Goal: Task Accomplishment & Management: Manage account settings

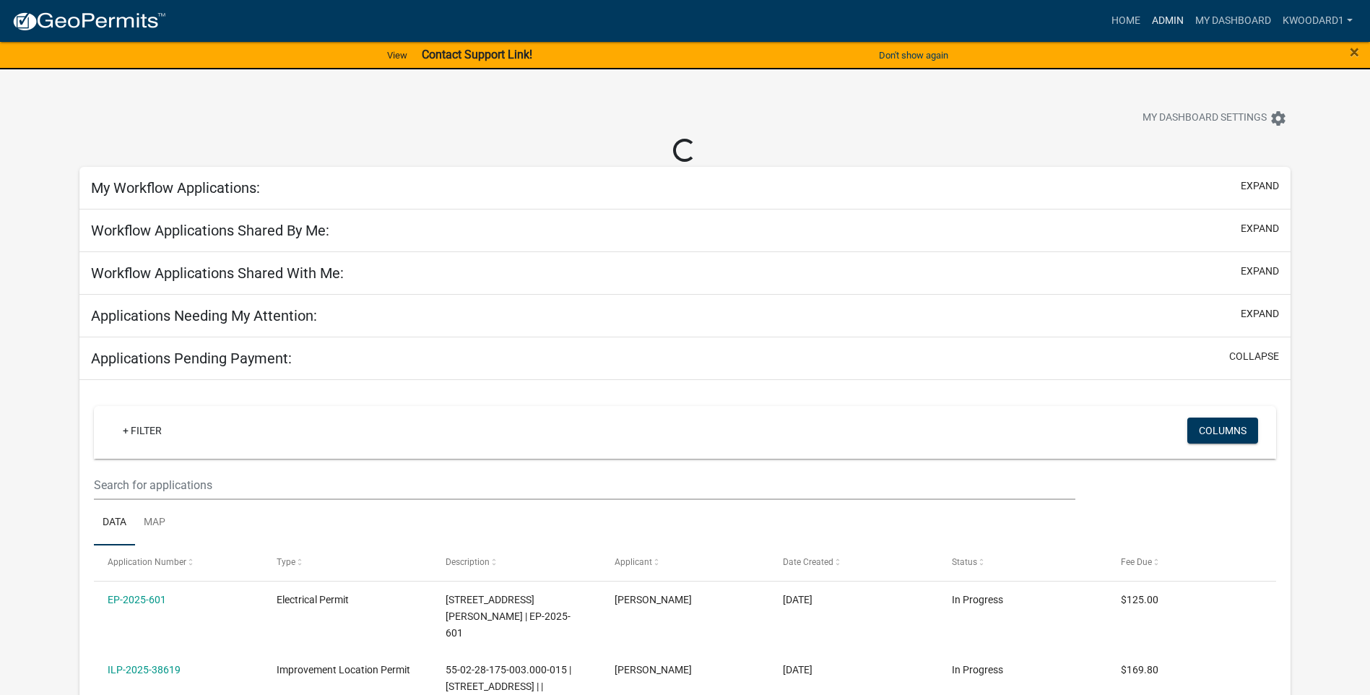
click at [1172, 15] on link "Admin" at bounding box center [1167, 20] width 43 height 27
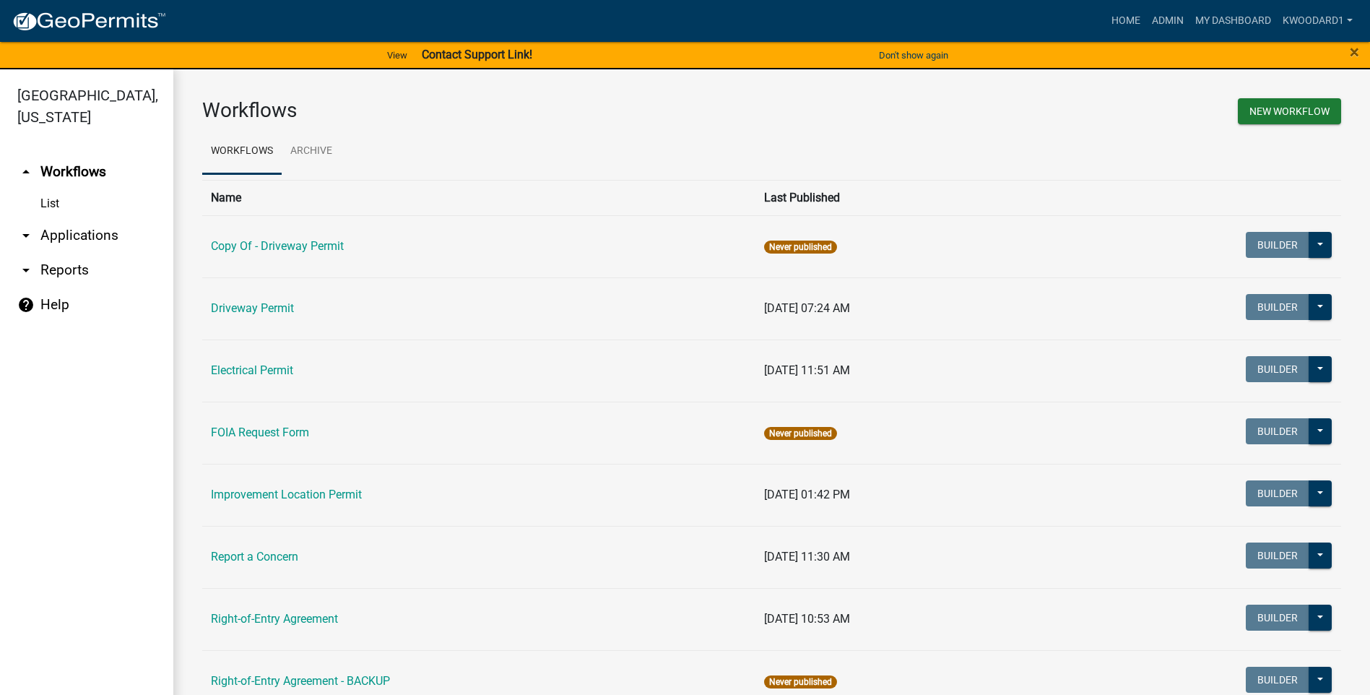
click at [53, 238] on link "arrow_drop_down Applications" at bounding box center [86, 235] width 173 height 35
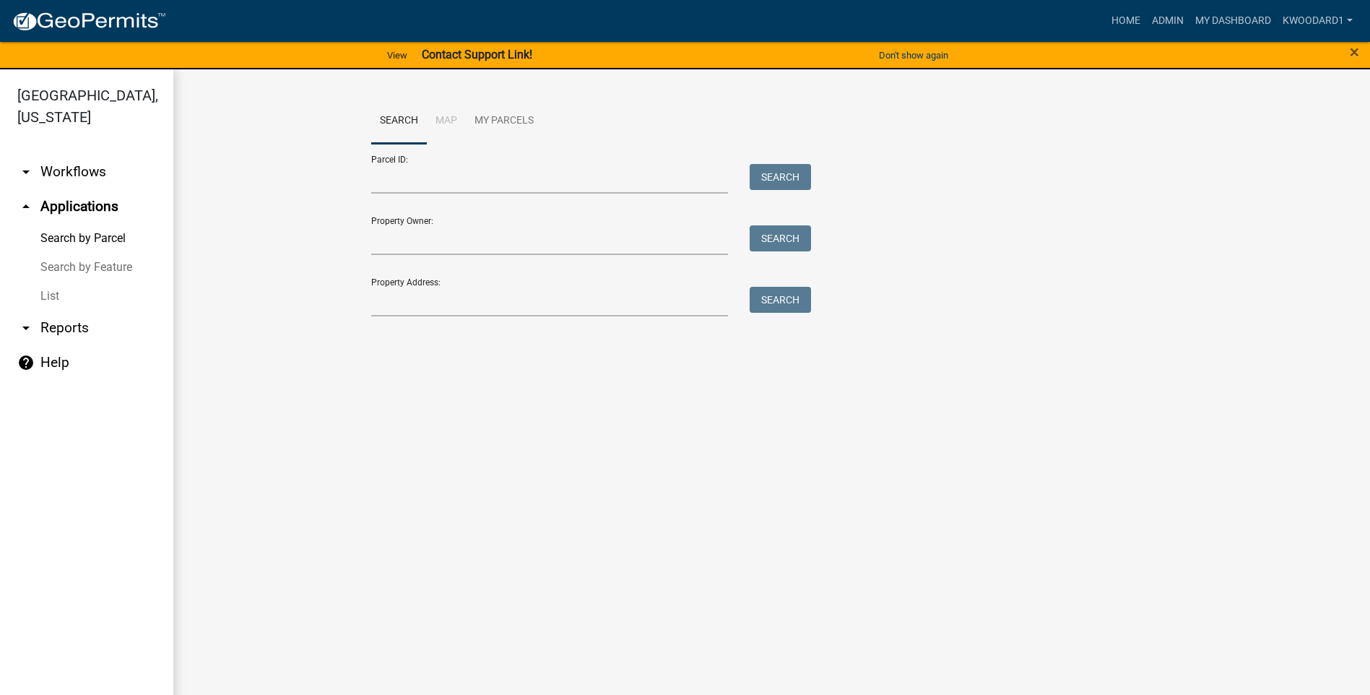
click at [48, 298] on link "List" at bounding box center [86, 296] width 173 height 29
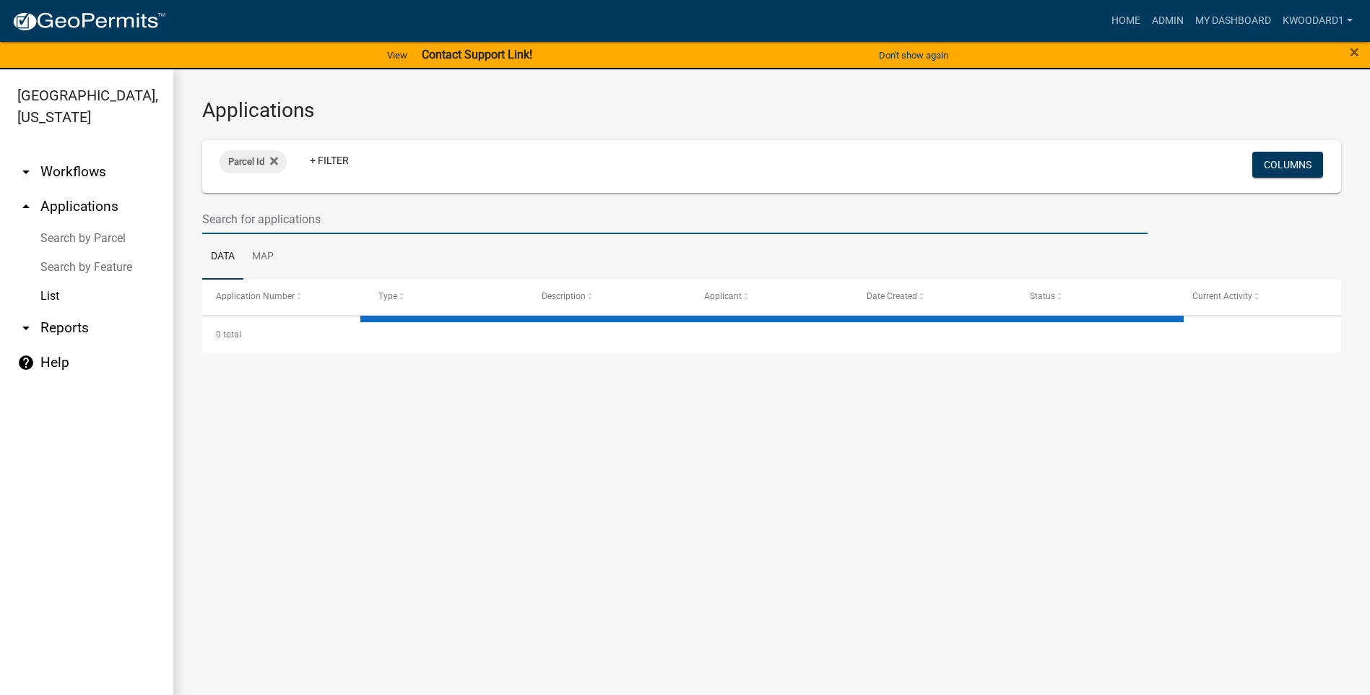
click at [270, 224] on input "text" at bounding box center [674, 219] width 945 height 30
select select "3: 100"
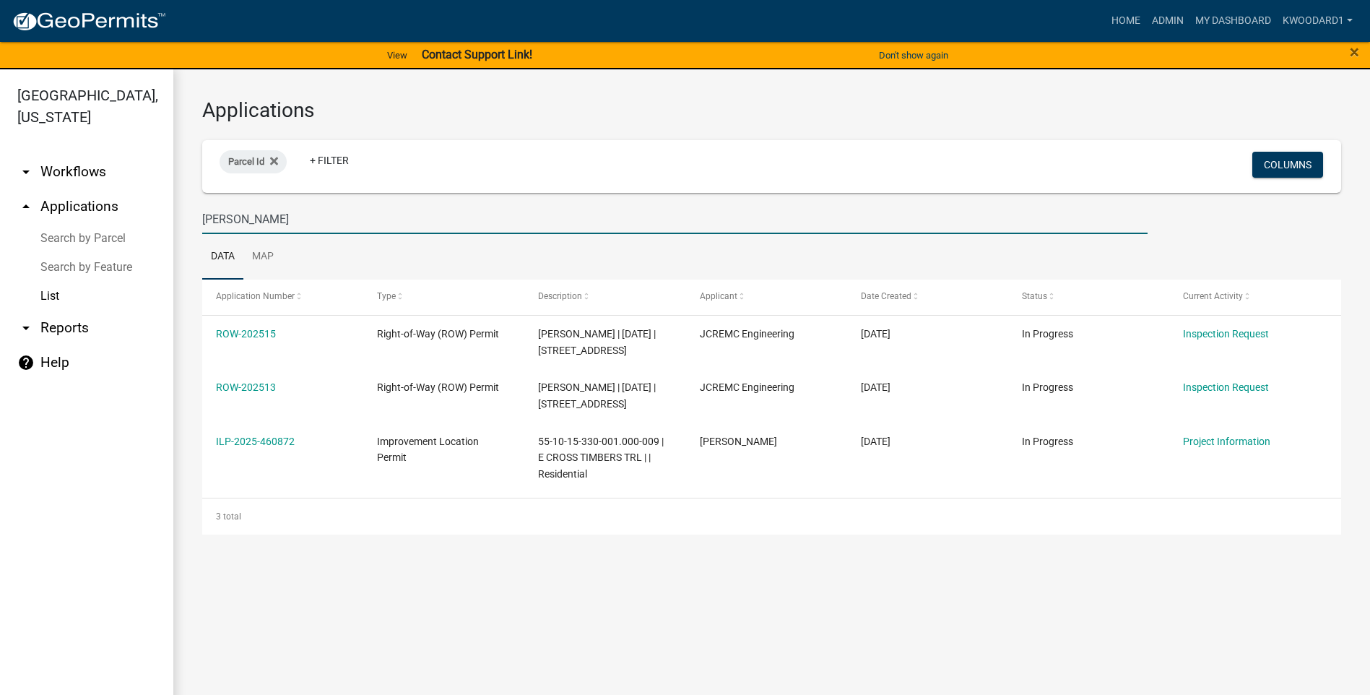
type input "[PERSON_NAME]"
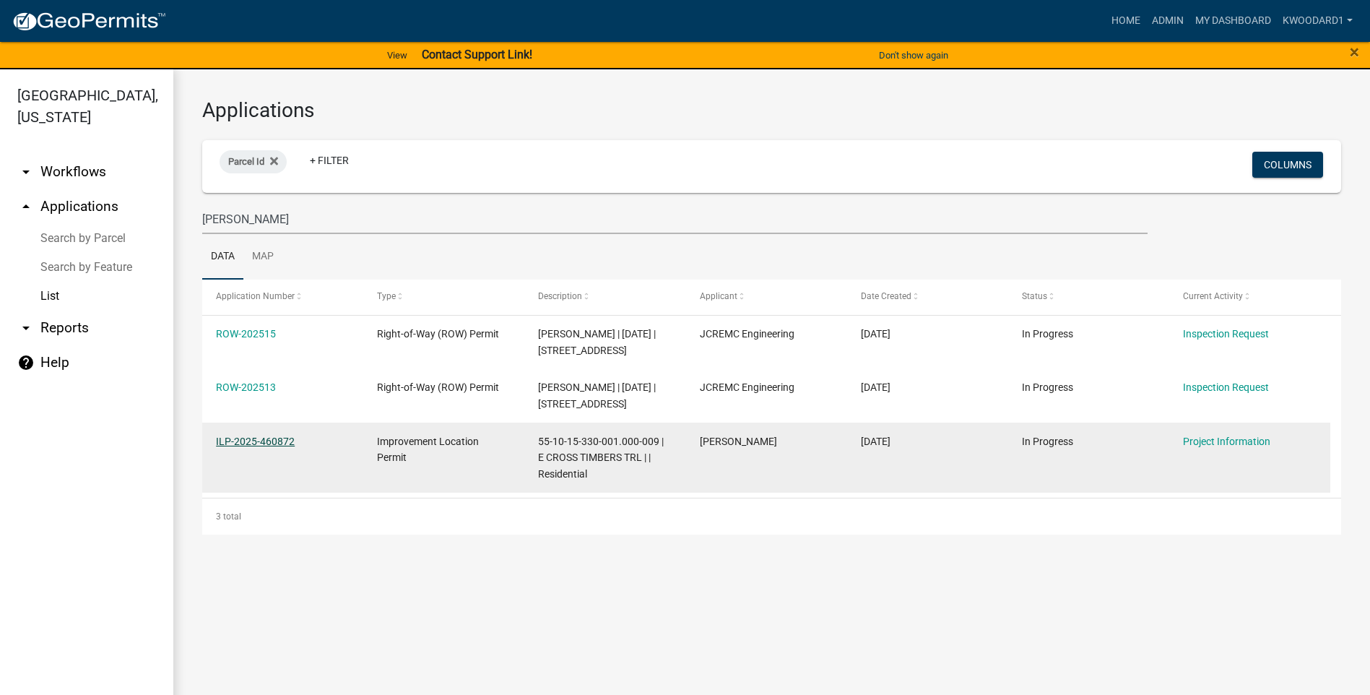
click at [239, 447] on link "ILP-2025-460872" at bounding box center [255, 441] width 79 height 12
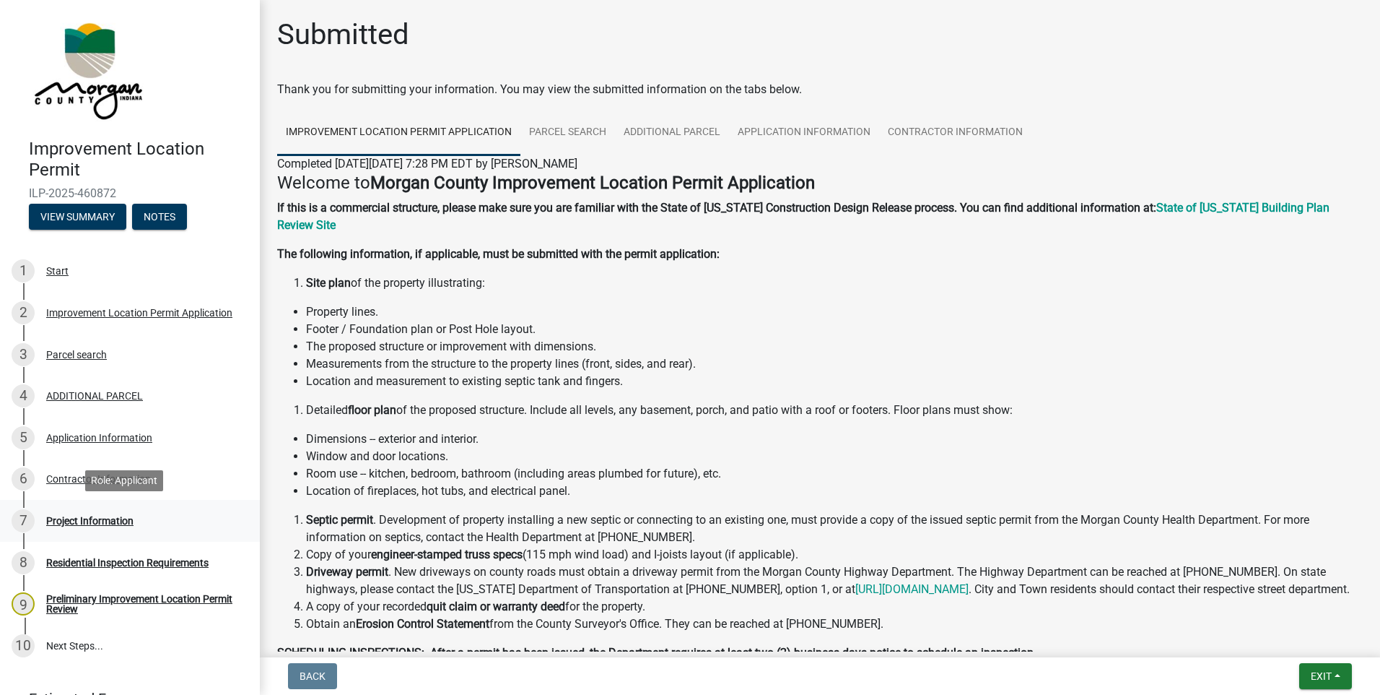
click at [99, 515] on div "Project Information" at bounding box center [89, 520] width 87 height 10
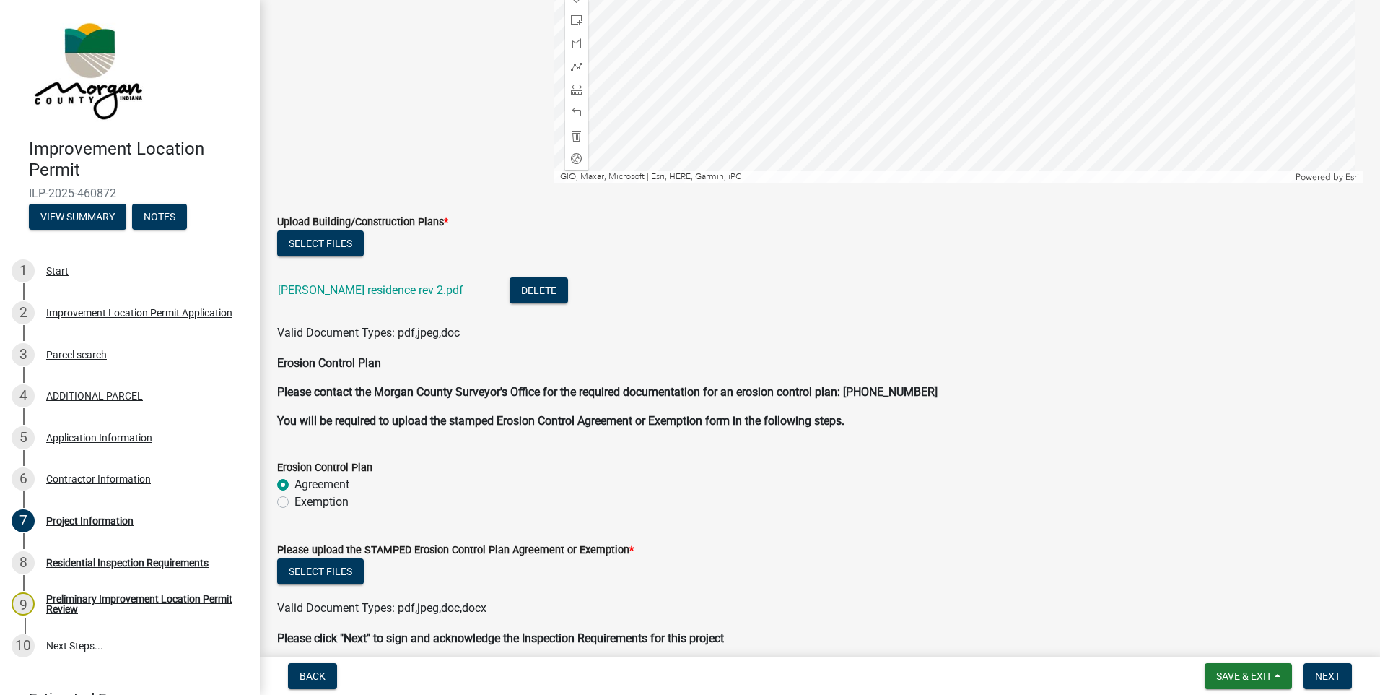
scroll to position [3249, 0]
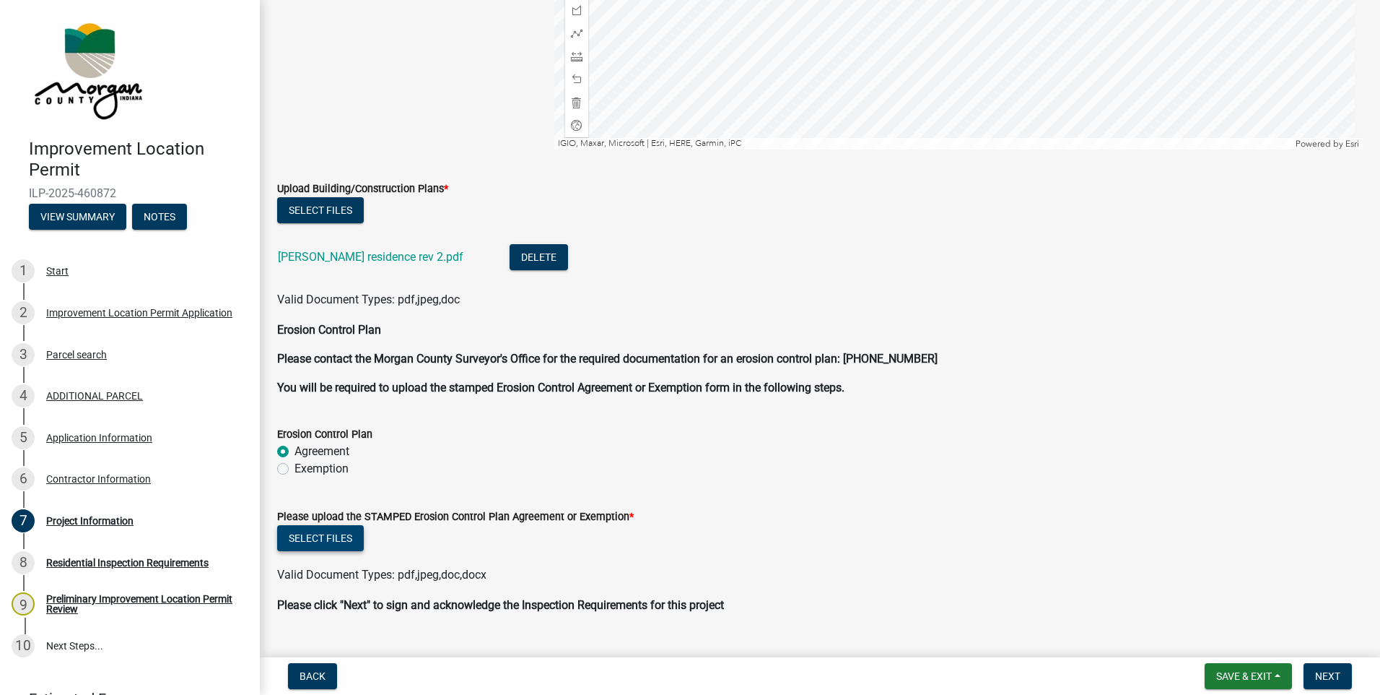
click at [300, 540] on button "Select files" at bounding box center [320, 538] width 87 height 26
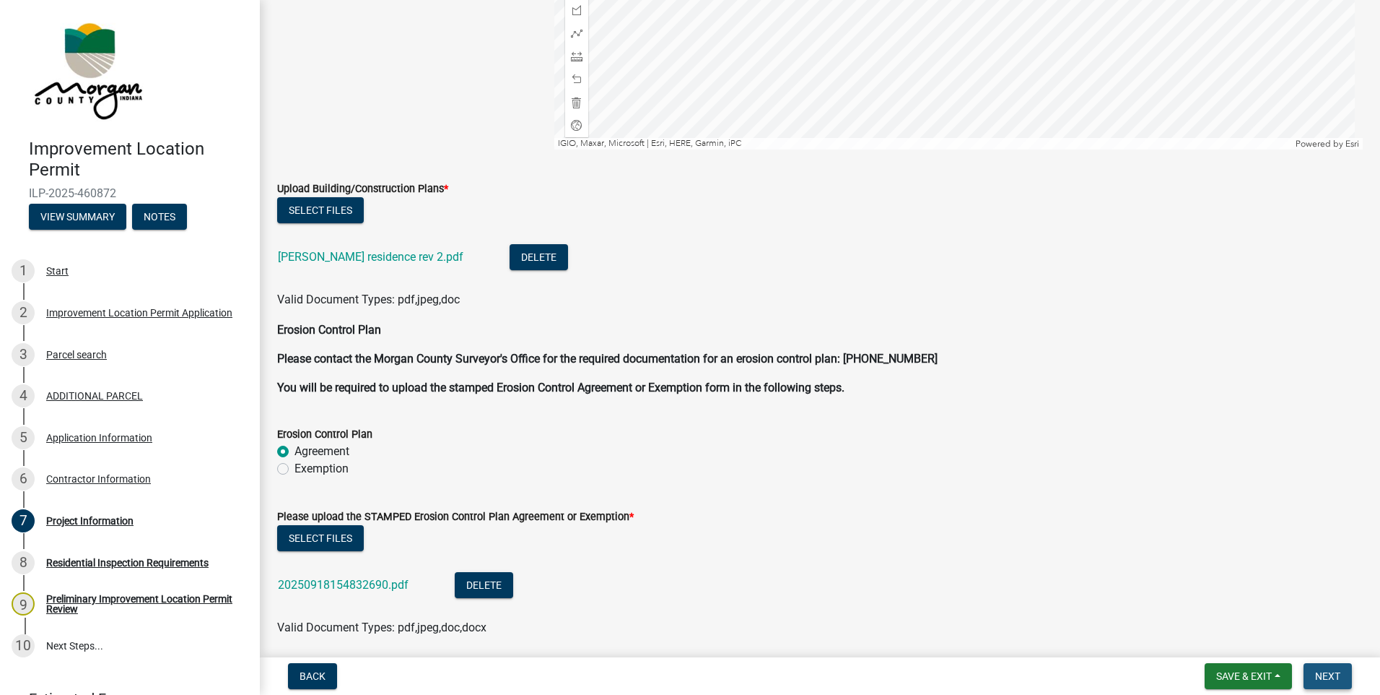
click at [1341, 676] on span "Next" at bounding box center [1327, 676] width 25 height 12
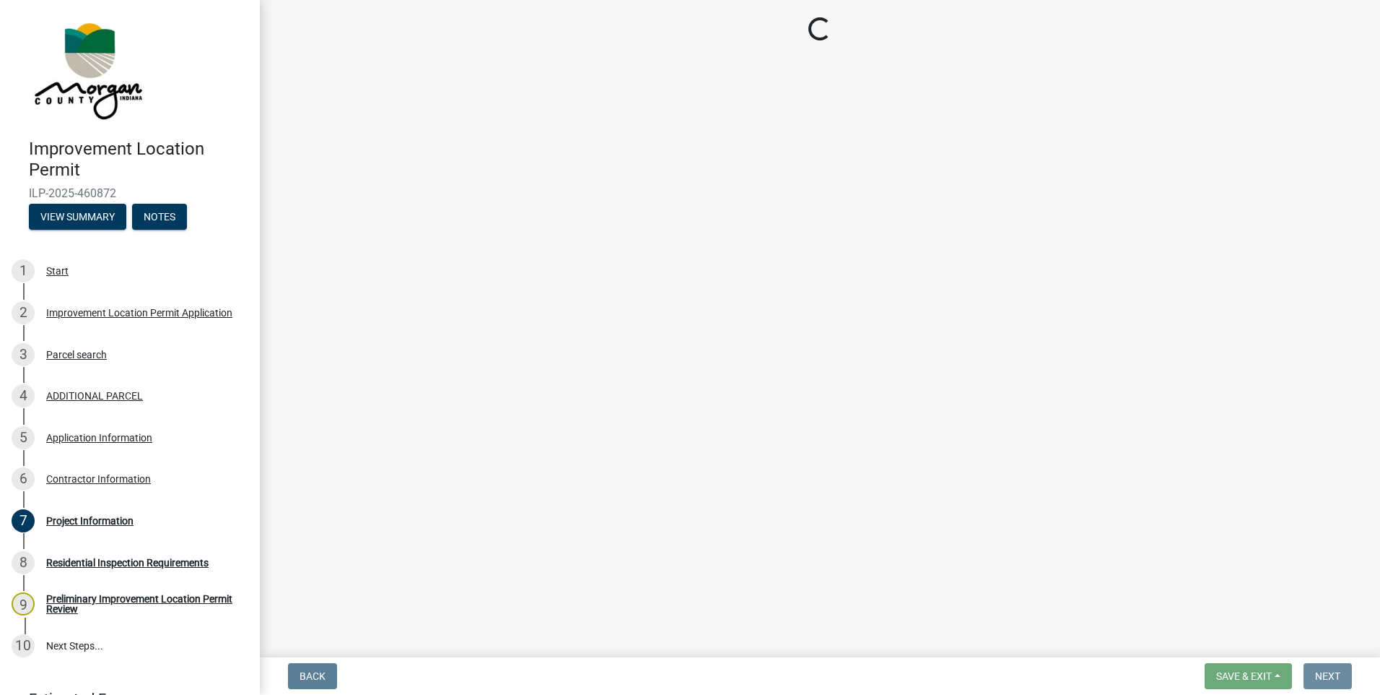
scroll to position [0, 0]
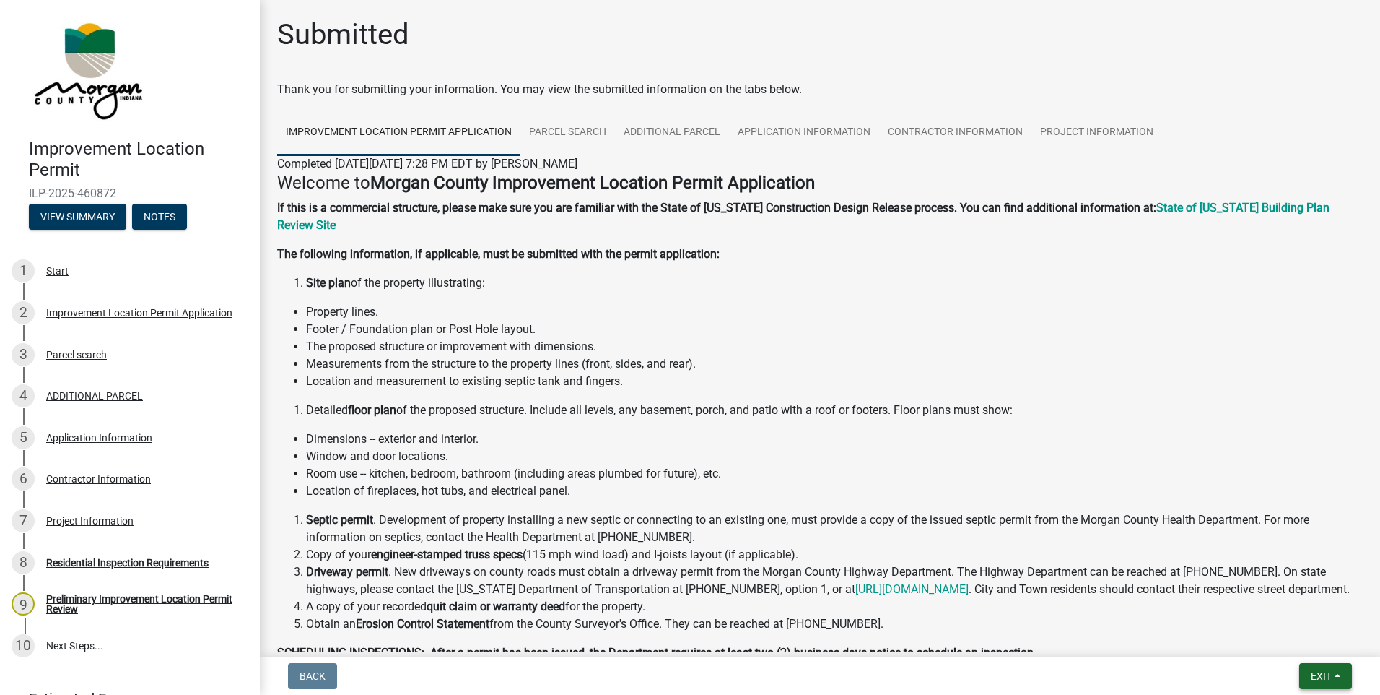
click at [1321, 673] on span "Exit" at bounding box center [1321, 676] width 21 height 12
click at [1264, 644] on button "Save & Exit" at bounding box center [1295, 638] width 116 height 35
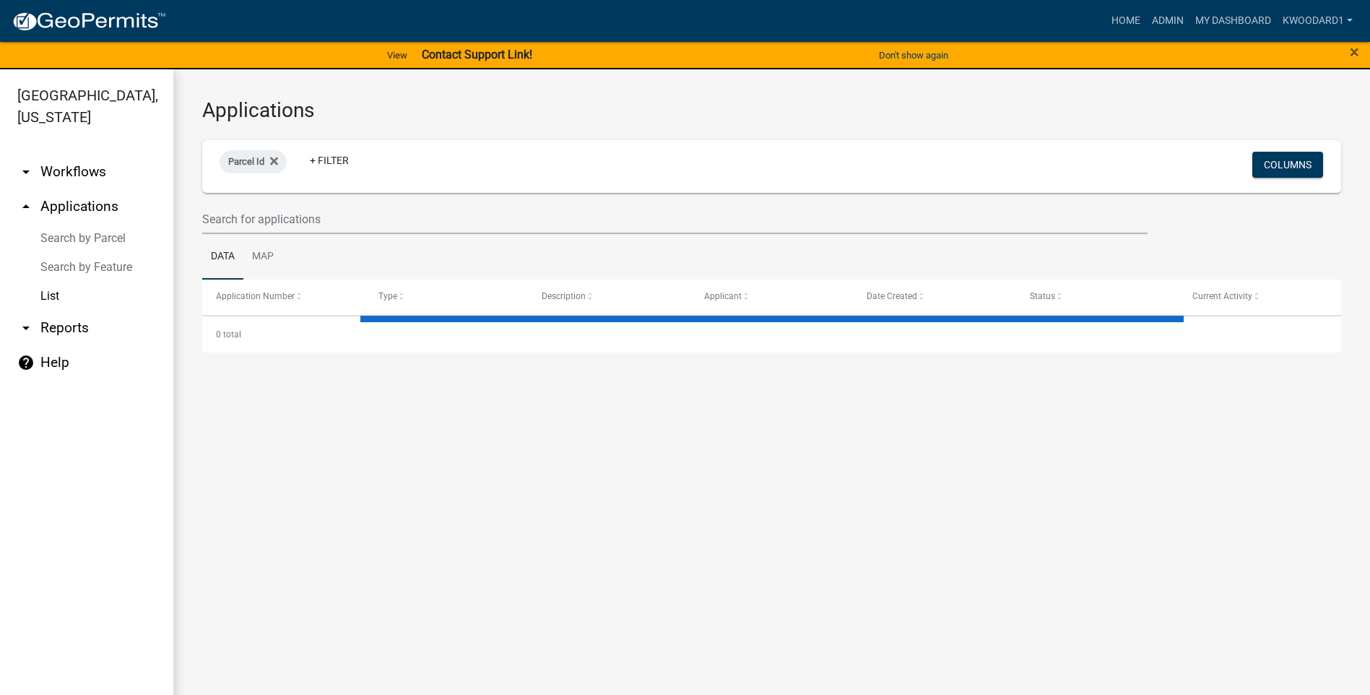
select select "3: 100"
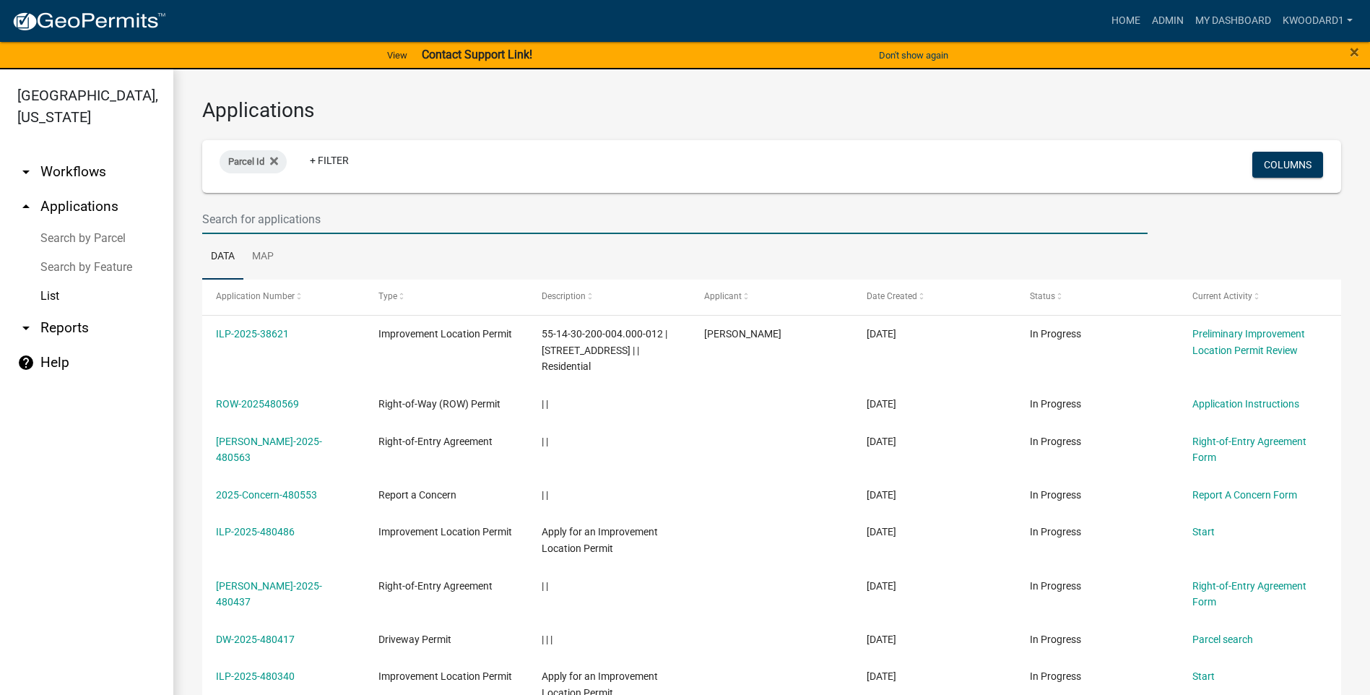
click at [418, 214] on input "text" at bounding box center [674, 219] width 945 height 30
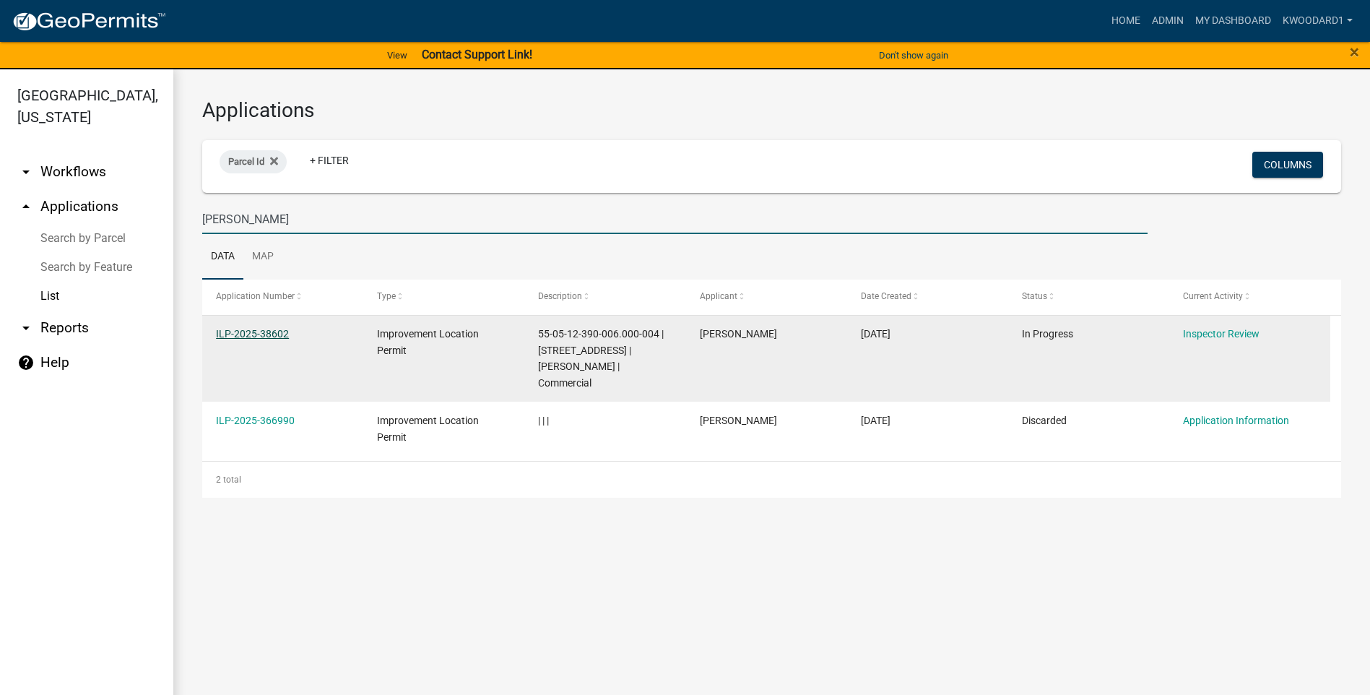
type input "[PERSON_NAME]"
click at [241, 333] on link "ILP-2025-38602" at bounding box center [252, 334] width 73 height 12
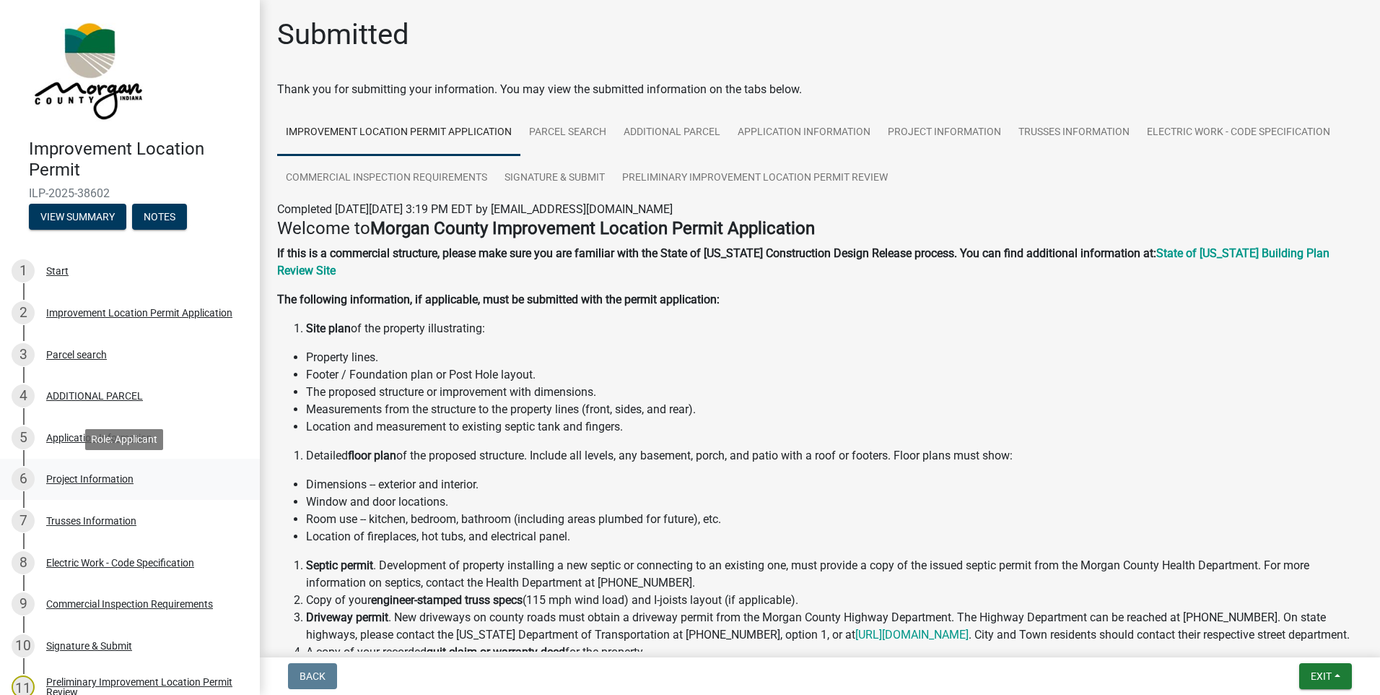
click at [64, 480] on div "Project Information" at bounding box center [89, 479] width 87 height 10
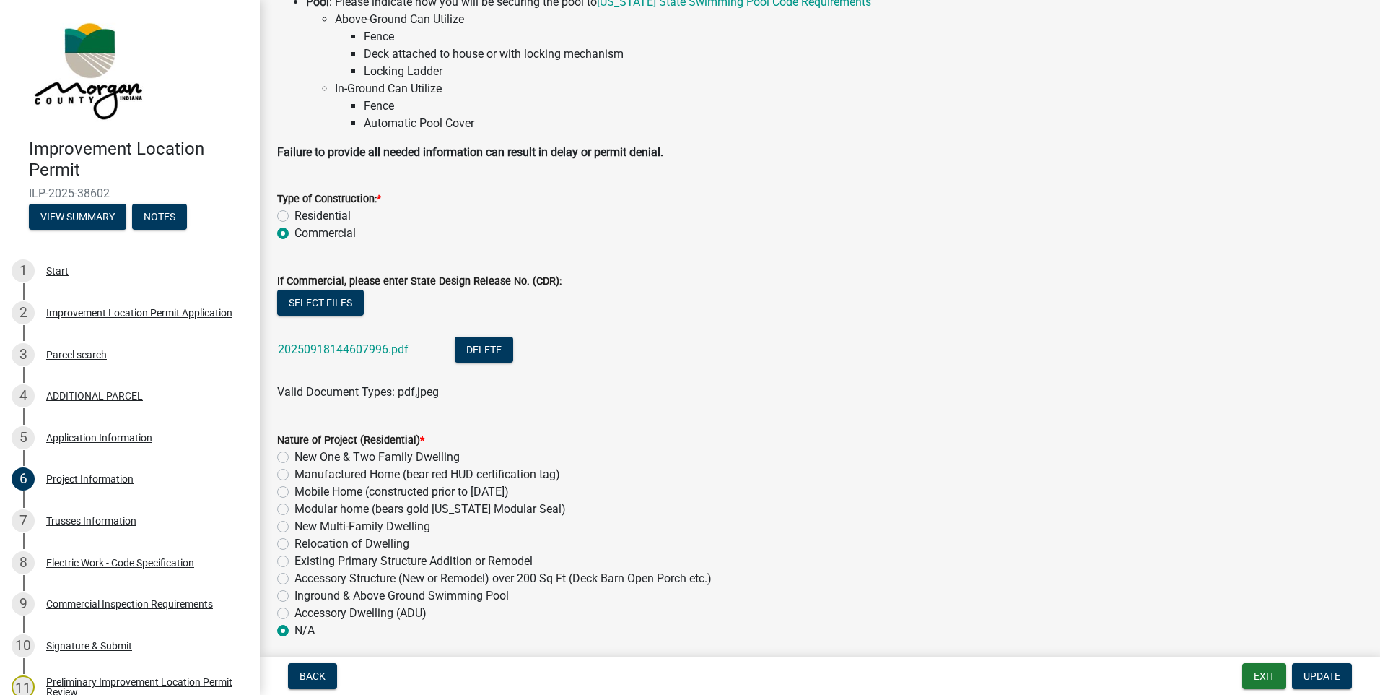
scroll to position [144, 0]
click at [320, 347] on link "20250918144607996.pdf" at bounding box center [343, 348] width 131 height 14
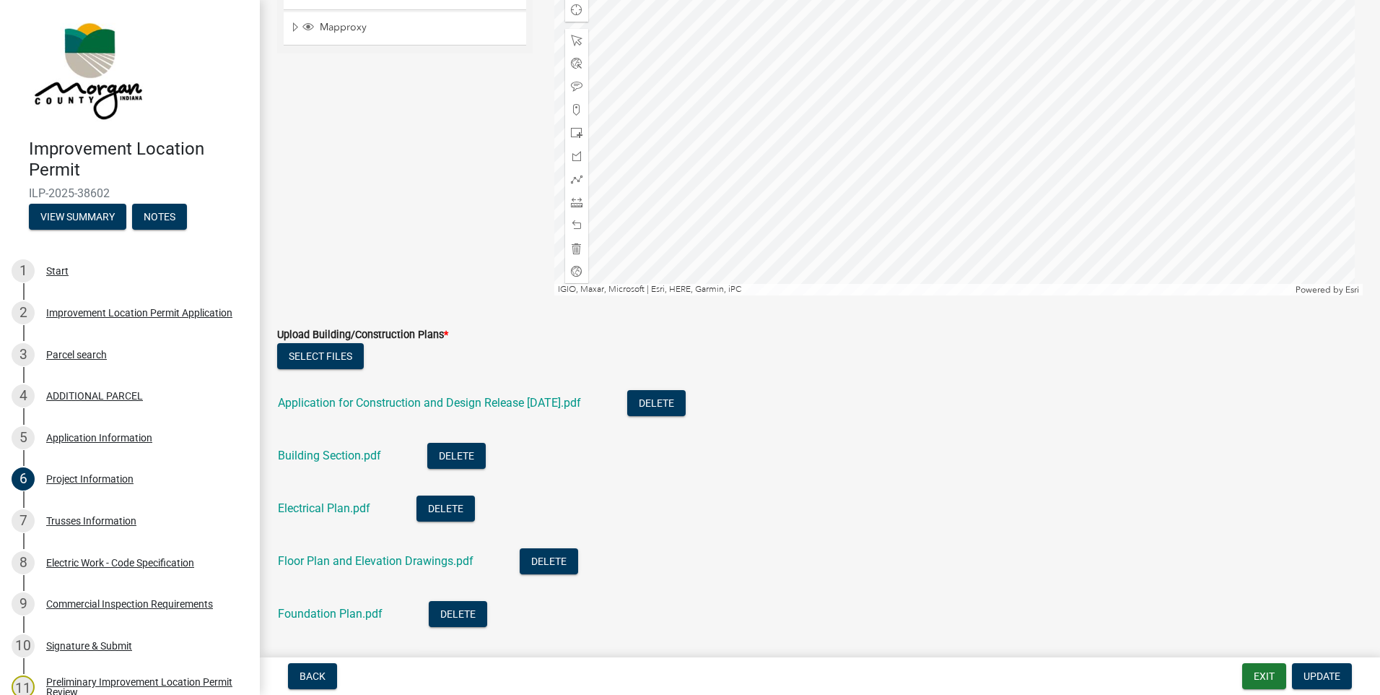
scroll to position [3177, 0]
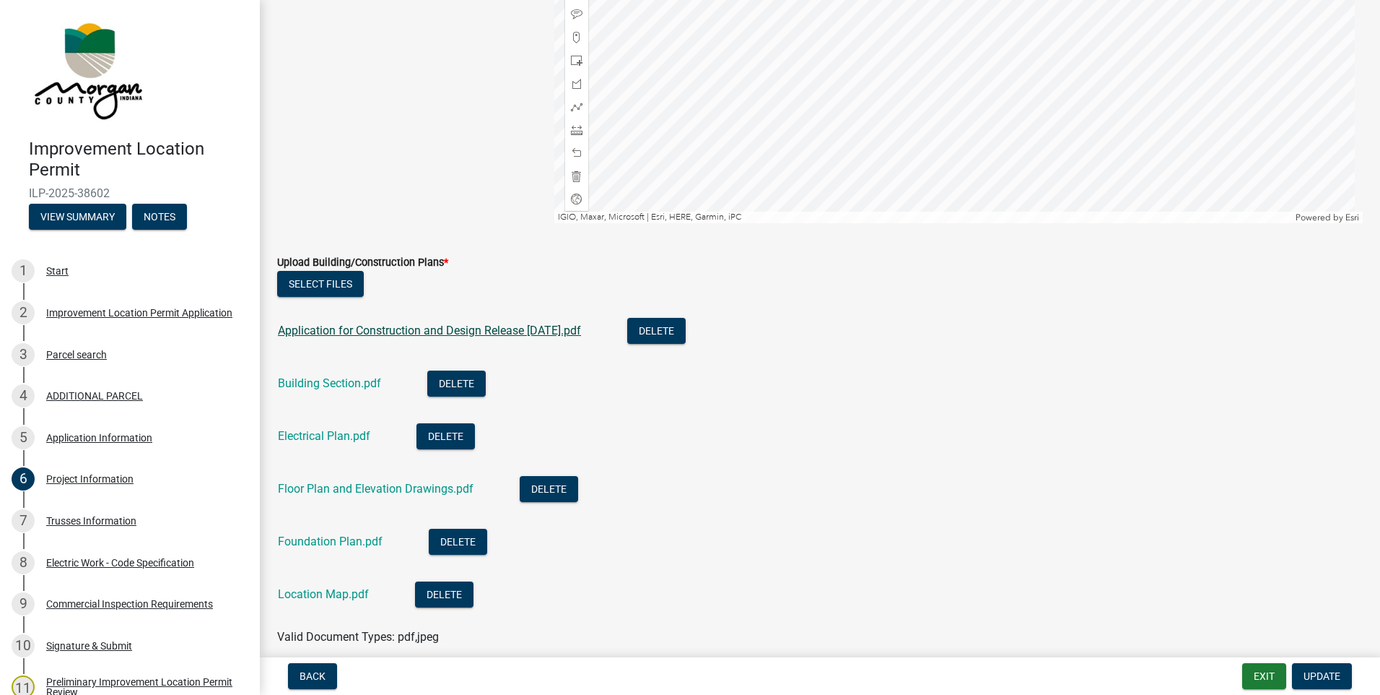
click at [396, 328] on link "Application for Construction and Design Release [DATE].pdf" at bounding box center [429, 330] width 303 height 14
click at [315, 332] on link "Application for Construction and Design Release [DATE].pdf" at bounding box center [429, 330] width 303 height 14
click at [320, 381] on link "Building Section.pdf" at bounding box center [329, 383] width 103 height 14
click at [318, 495] on div "Floor Plan and Elevation Drawings.pdf" at bounding box center [387, 491] width 219 height 30
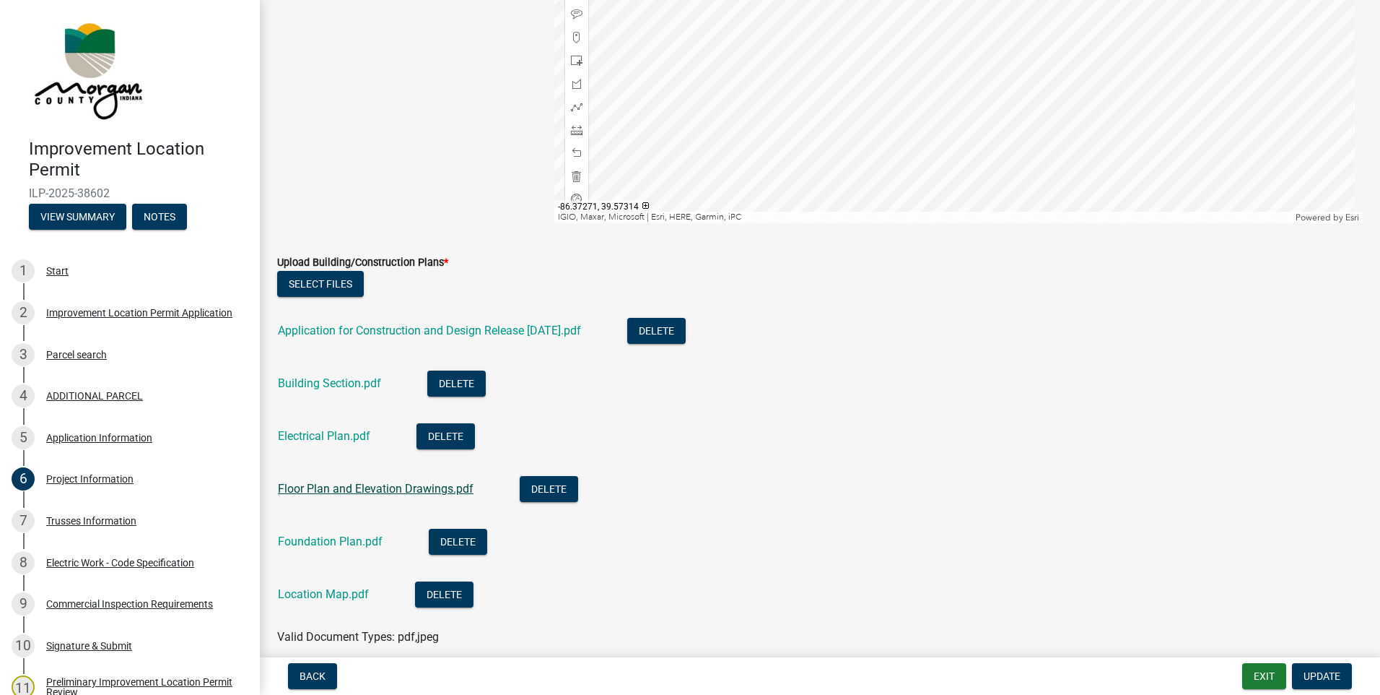
click at [321, 490] on link "Floor Plan and Elevation Drawings.pdf" at bounding box center [376, 489] width 196 height 14
click at [341, 541] on link "Foundation Plan.pdf" at bounding box center [330, 541] width 105 height 14
click at [296, 592] on link "Location Map.pdf" at bounding box center [323, 594] width 91 height 14
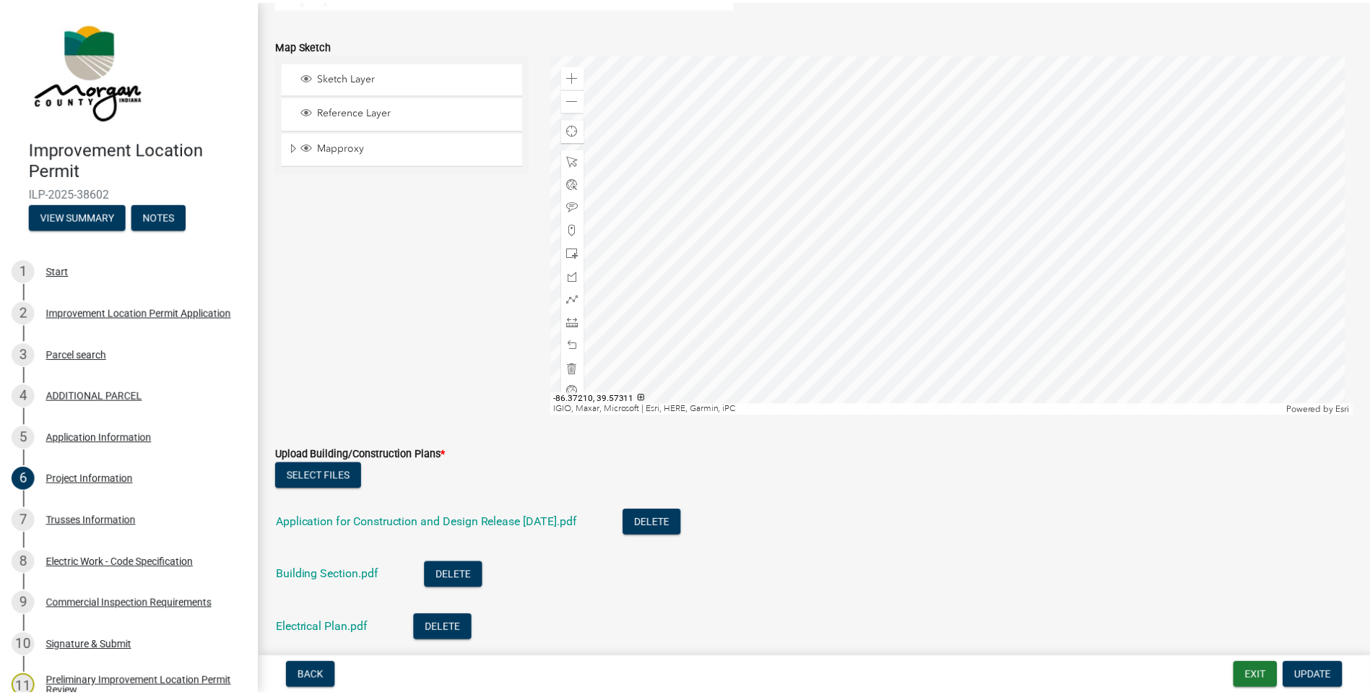
scroll to position [2960, 0]
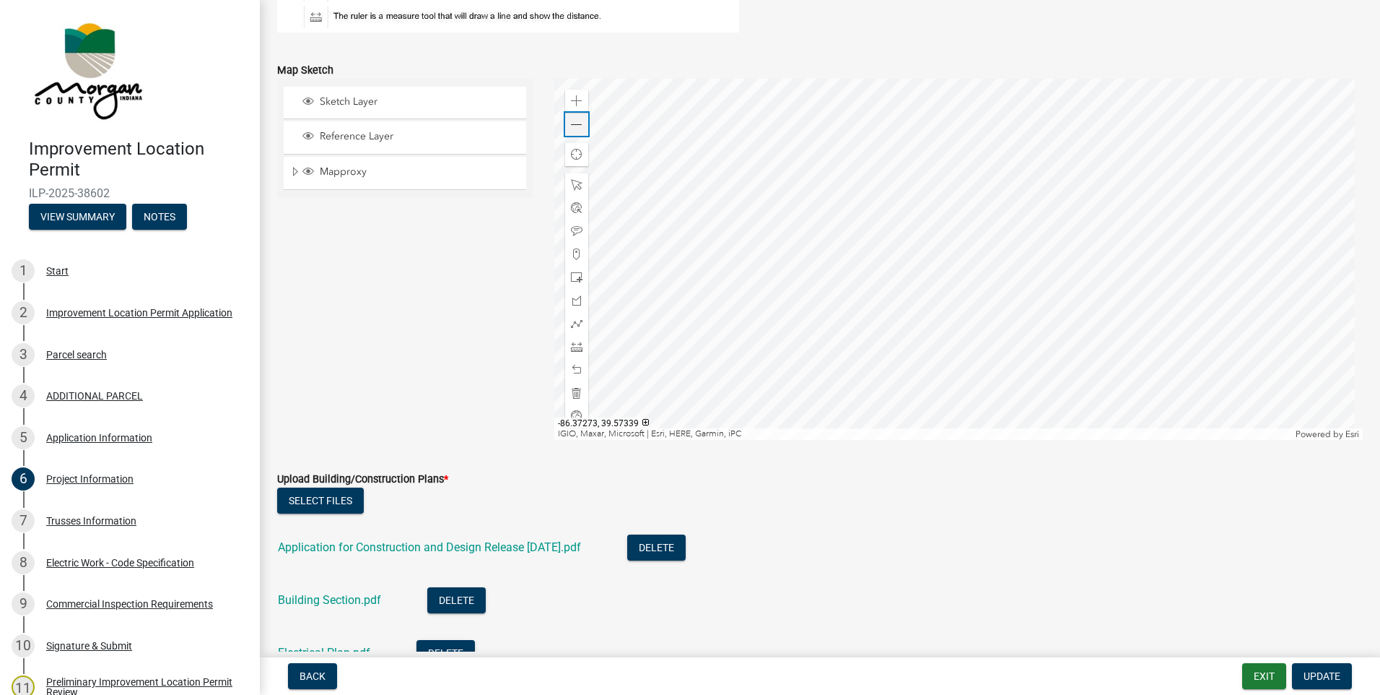
click at [572, 123] on span at bounding box center [577, 125] width 12 height 12
click at [1271, 674] on button "Exit" at bounding box center [1264, 676] width 44 height 26
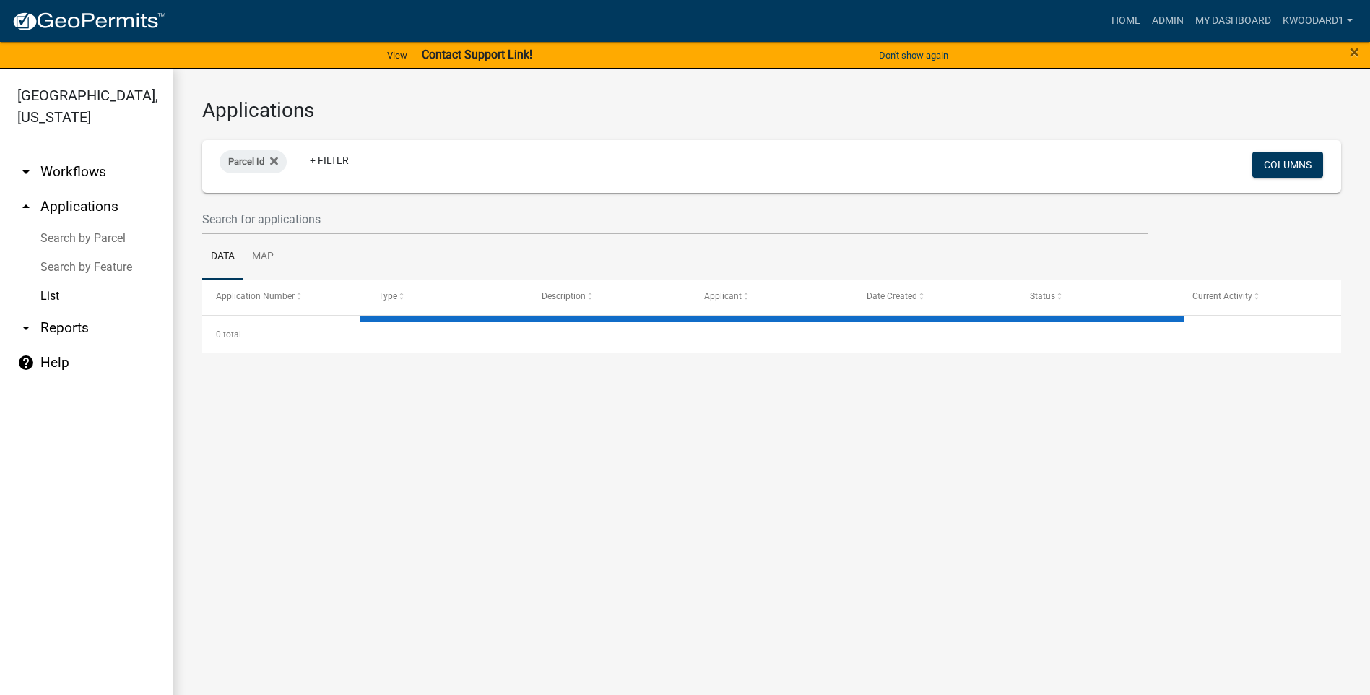
select select "3: 100"
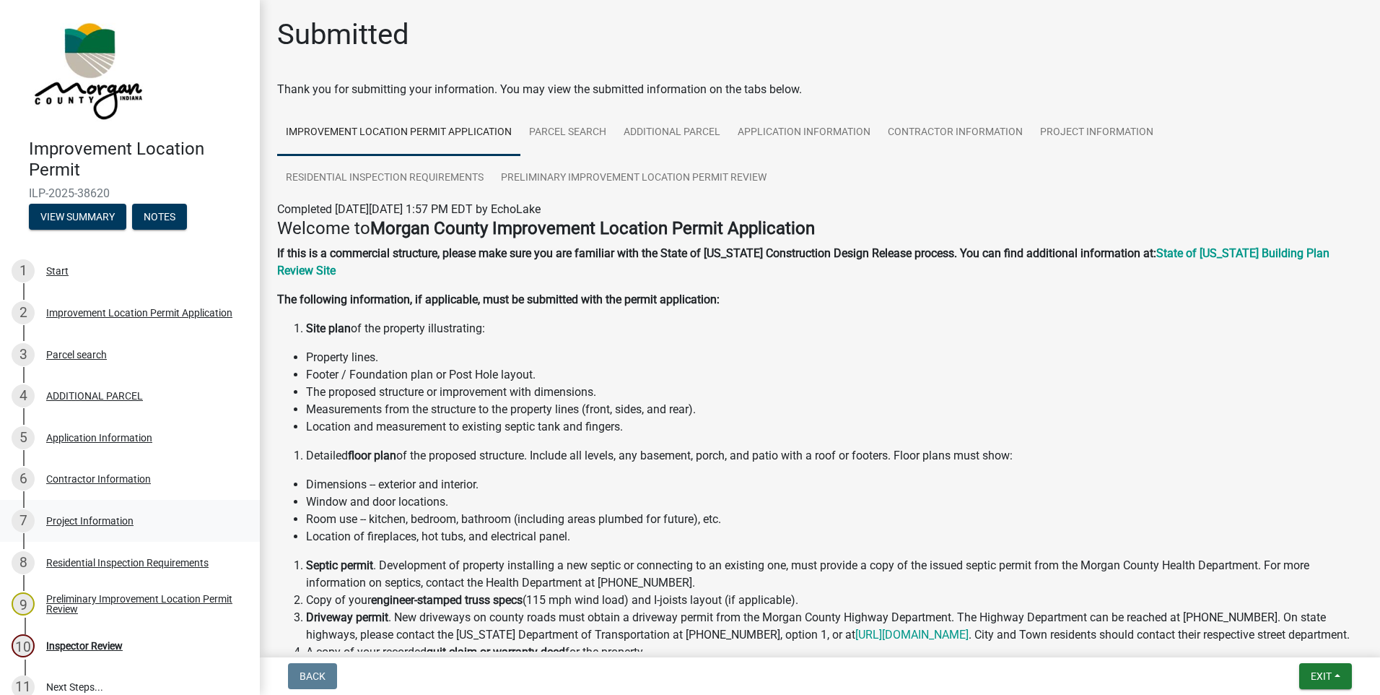
click at [82, 515] on div "Project Information" at bounding box center [89, 520] width 87 height 10
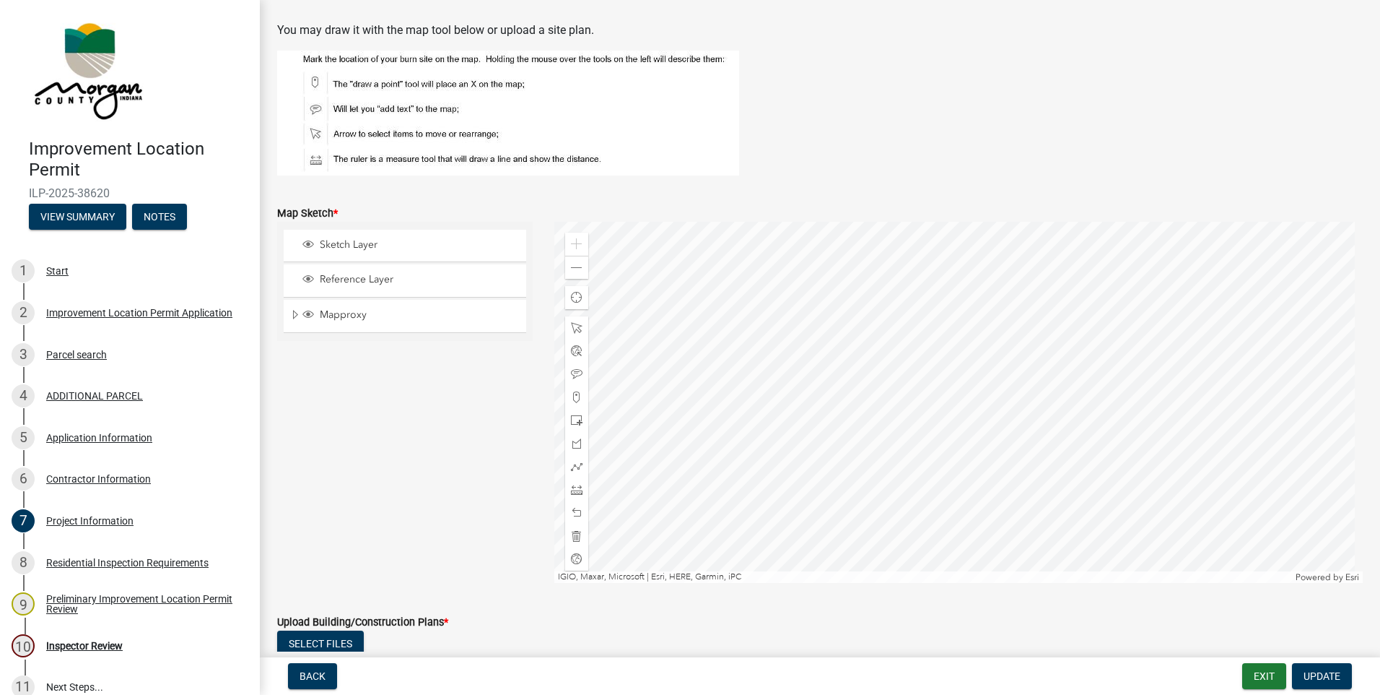
scroll to position [3177, 0]
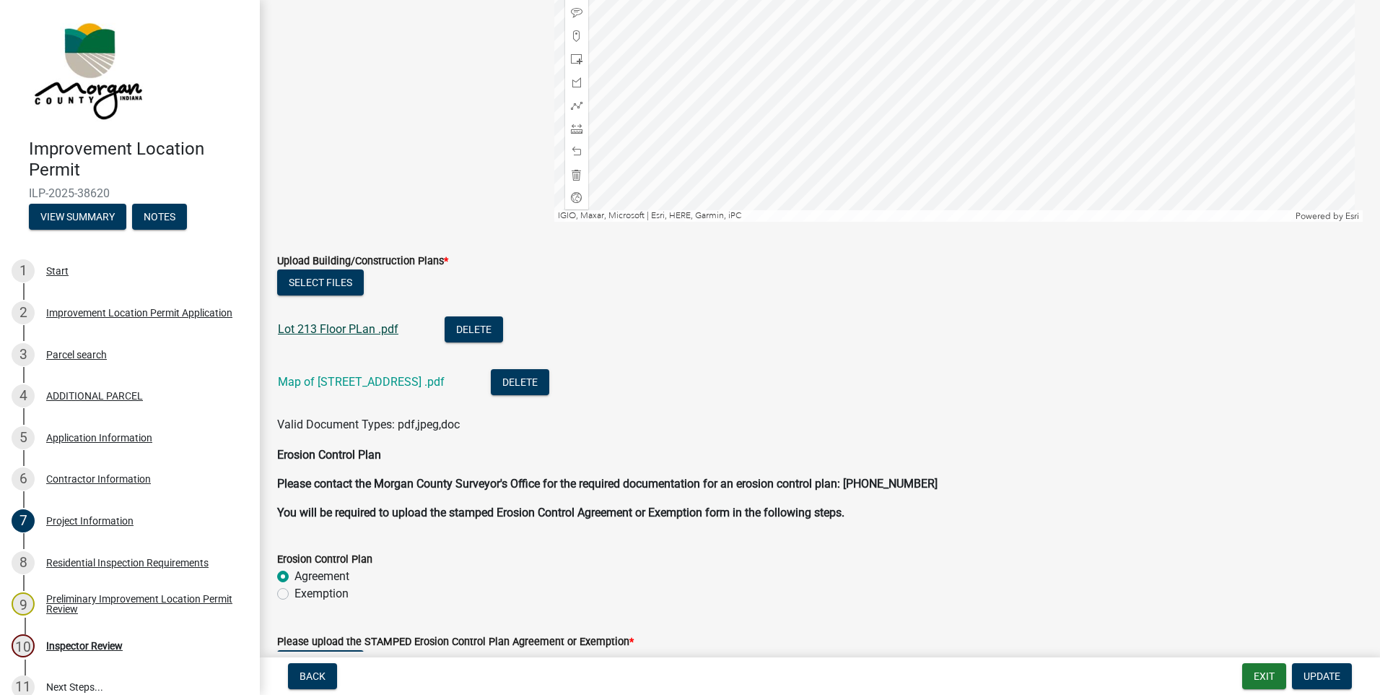
click at [354, 332] on link "Lot 213 Floor PLan .pdf" at bounding box center [338, 329] width 121 height 14
click at [334, 380] on link "Map of 213 Echo Lake Center Drive .pdf" at bounding box center [361, 382] width 167 height 14
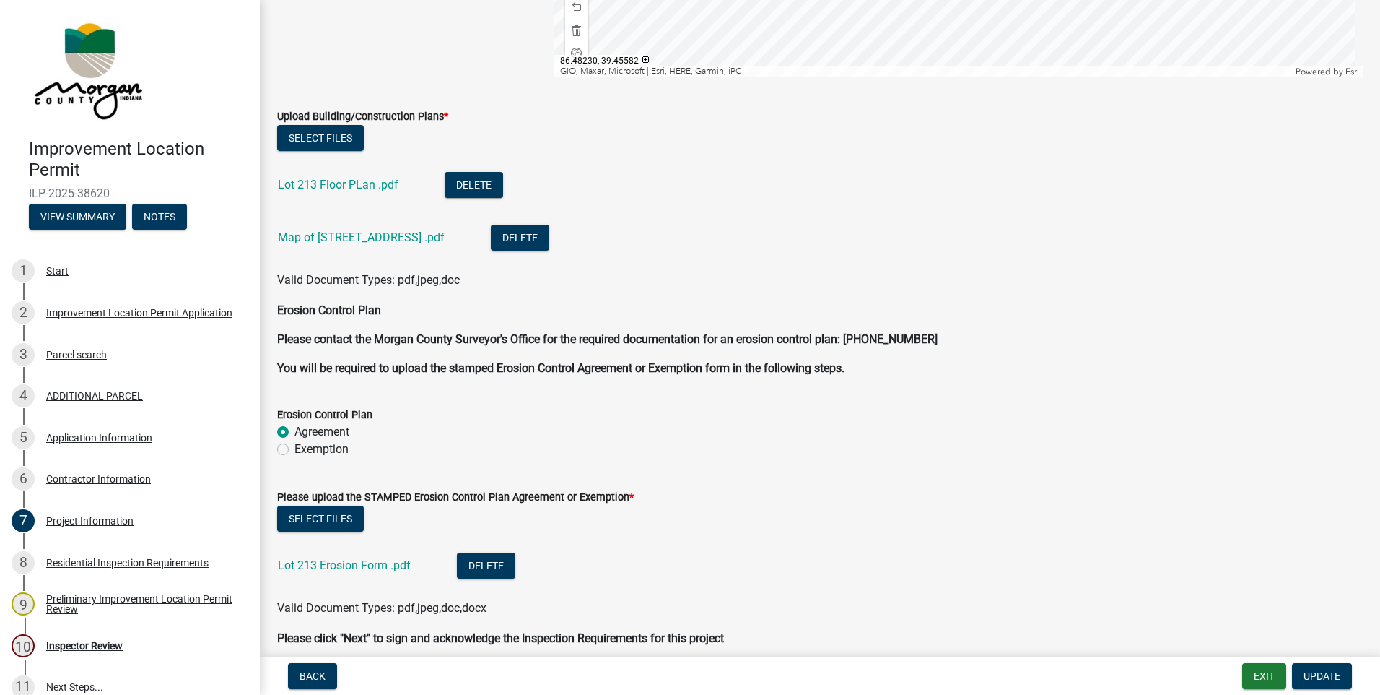
scroll to position [3384, 0]
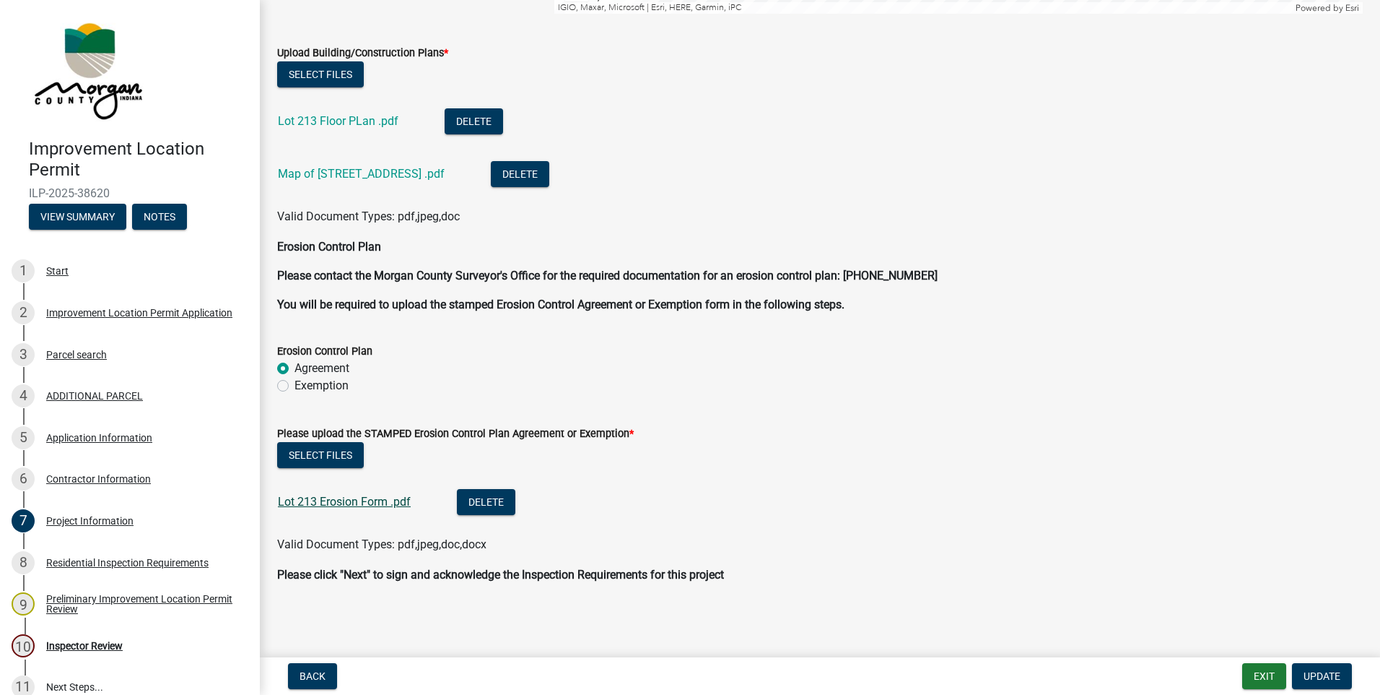
click at [352, 498] on link "Lot 213 Erosion Form .pdf" at bounding box center [344, 502] width 133 height 14
click at [295, 387] on label "Exemption" at bounding box center [322, 385] width 54 height 17
click at [295, 386] on input "Exemption" at bounding box center [299, 381] width 9 height 9
radio input "true"
click at [300, 456] on button "Select files" at bounding box center [320, 455] width 87 height 26
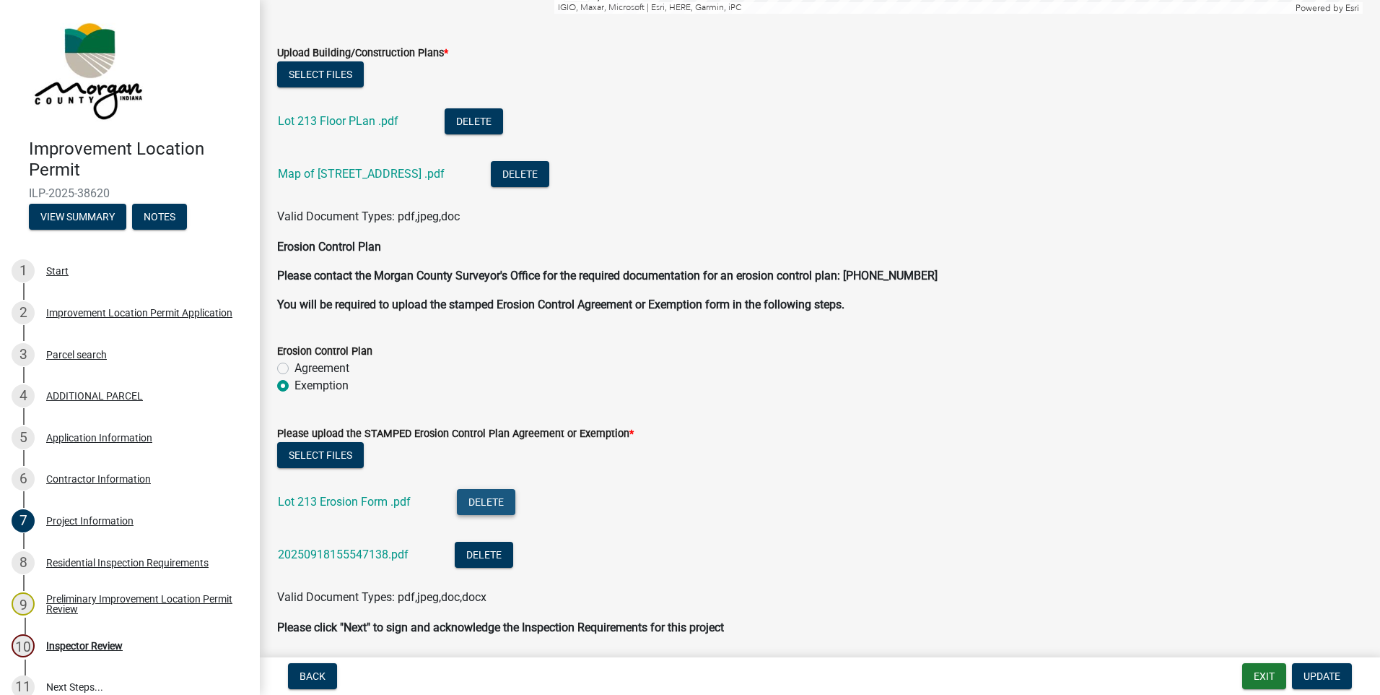
click at [474, 507] on button "Delete" at bounding box center [486, 502] width 58 height 26
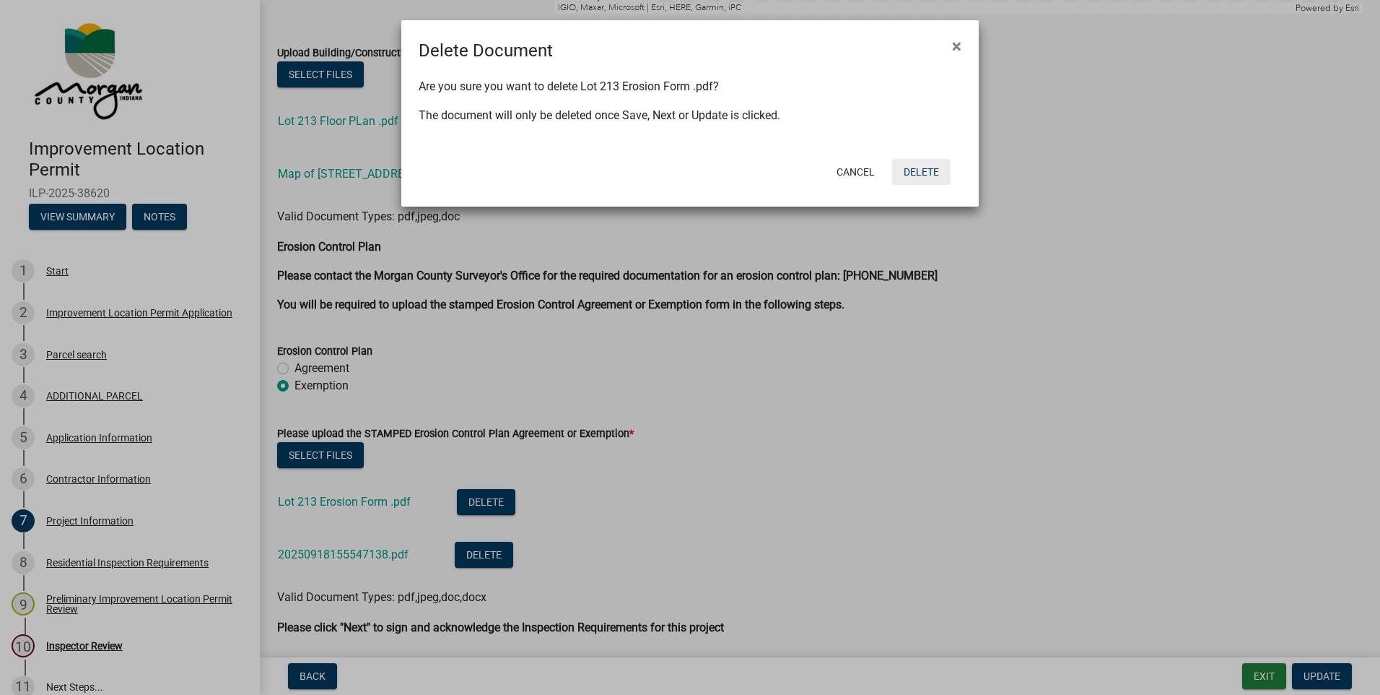
click at [927, 174] on button "Delete" at bounding box center [921, 172] width 58 height 26
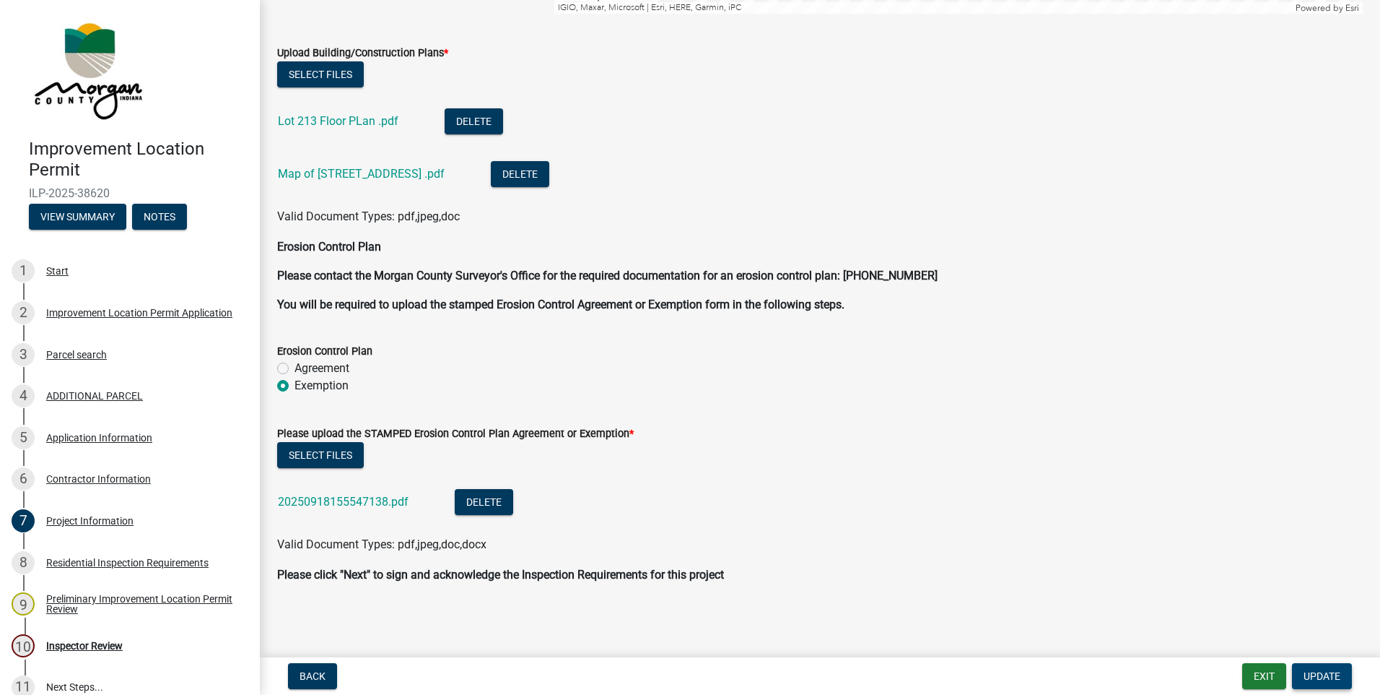
click at [1307, 672] on span "Update" at bounding box center [1322, 676] width 37 height 12
